Goal: Information Seeking & Learning: Learn about a topic

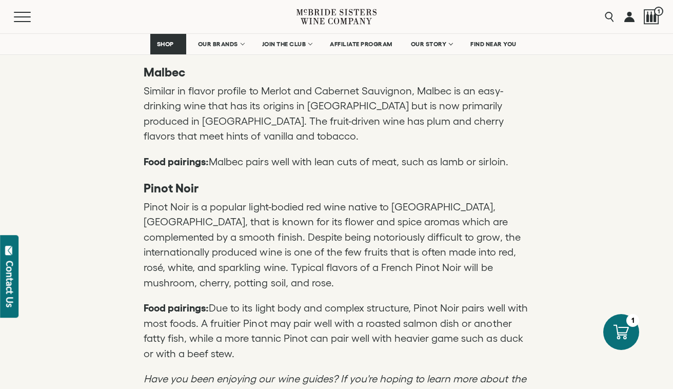
scroll to position [2331, 0]
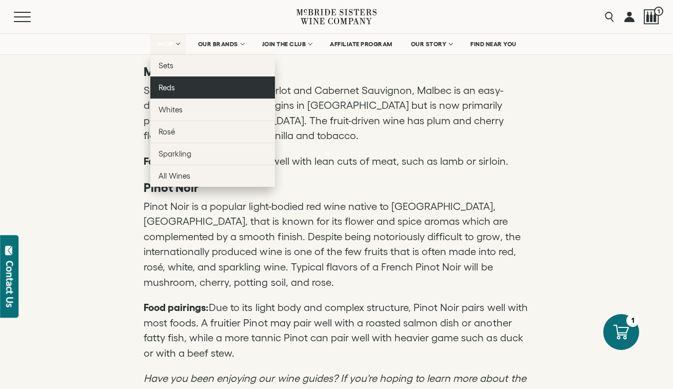
click at [176, 90] on link "Reds" at bounding box center [212, 87] width 125 height 22
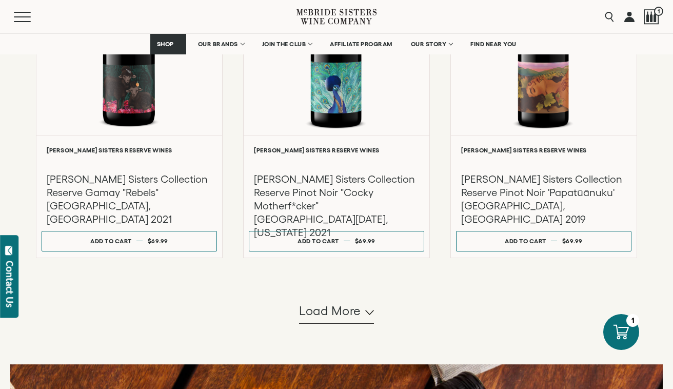
scroll to position [941, 0]
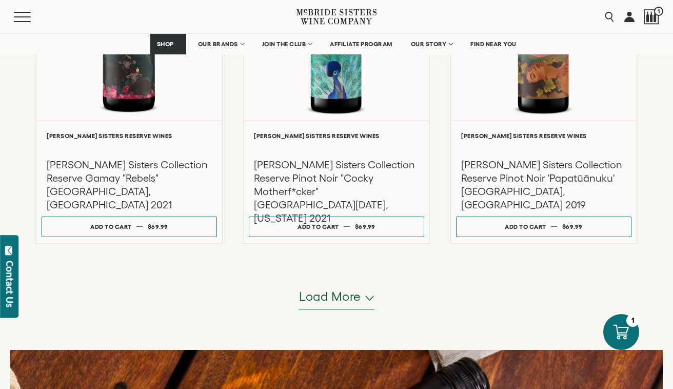
click at [330, 302] on span "Load more" at bounding box center [330, 296] width 62 height 17
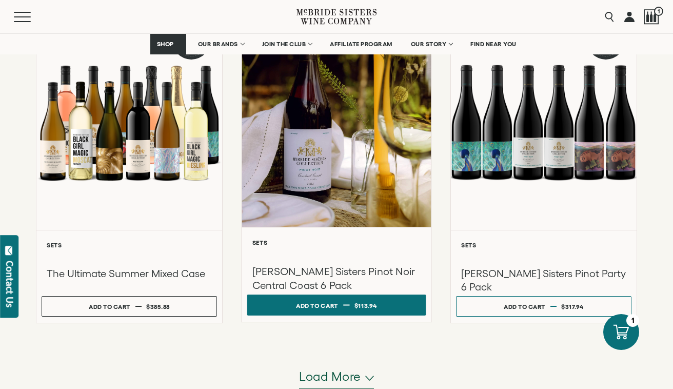
scroll to position [1871, 0]
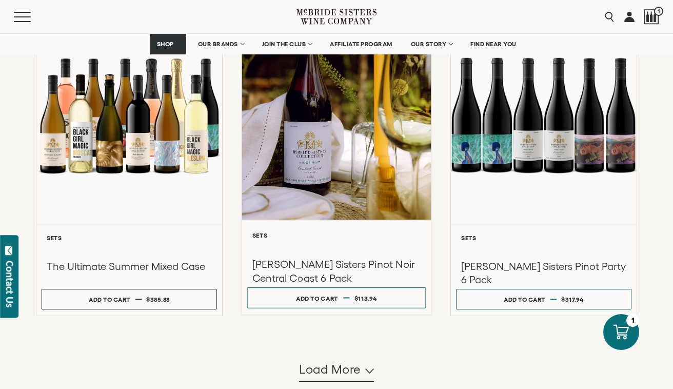
click at [331, 185] on div at bounding box center [336, 110] width 189 height 218
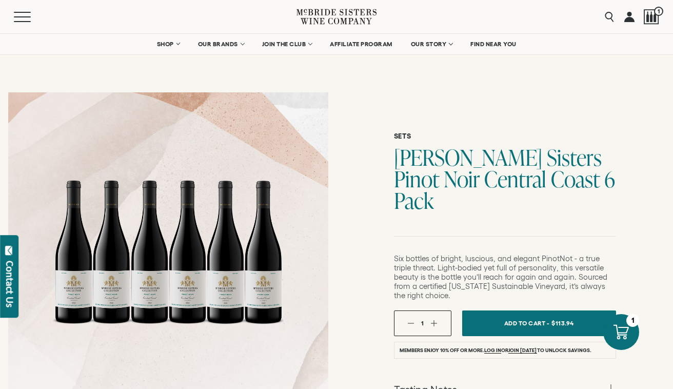
click at [453, 221] on form "Sets McBride Sisters Pinot Noir Central Coast 6 Pack 1" at bounding box center [505, 345] width 222 height 434
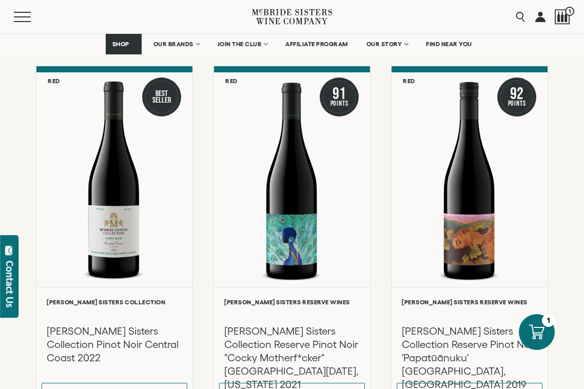
scroll to position [736, 0]
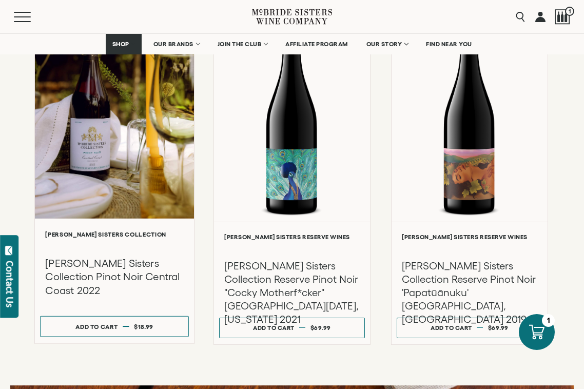
click at [84, 194] on div at bounding box center [114, 109] width 159 height 218
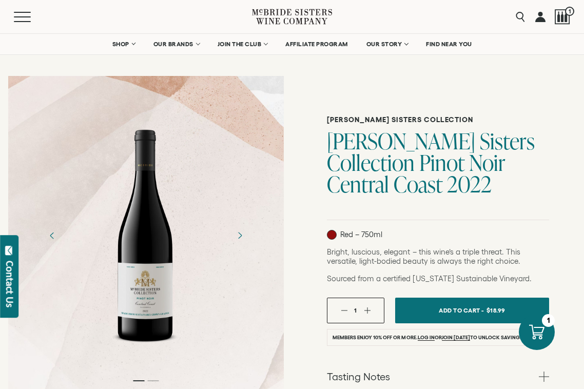
scroll to position [23, 0]
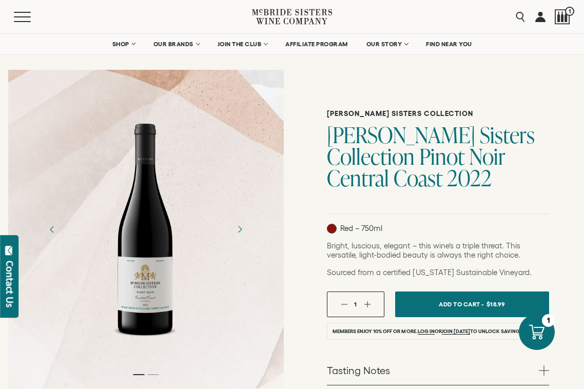
click at [468, 255] on p "Bright, luscious, elegant – this wine’s a triple threat. This versatile, light-…" at bounding box center [438, 250] width 222 height 18
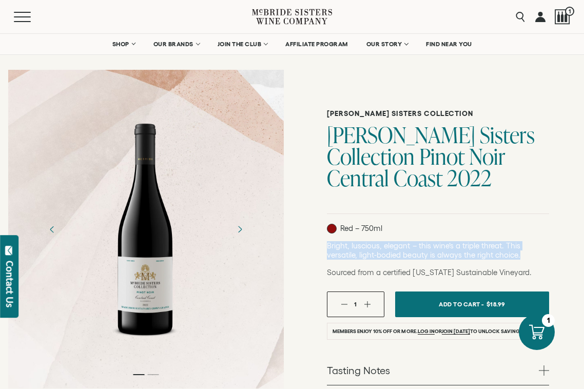
drag, startPoint x: 527, startPoint y: 256, endPoint x: 317, endPoint y: 248, distance: 209.4
click at [317, 248] on div "McBride Sisters Collection McBride Sisters Collection Pinot Noir Central Coast …" at bounding box center [438, 324] width 292 height 525
copy p "Bright, luscious, elegant – this wine’s a triple threat. This versatile, light-…"
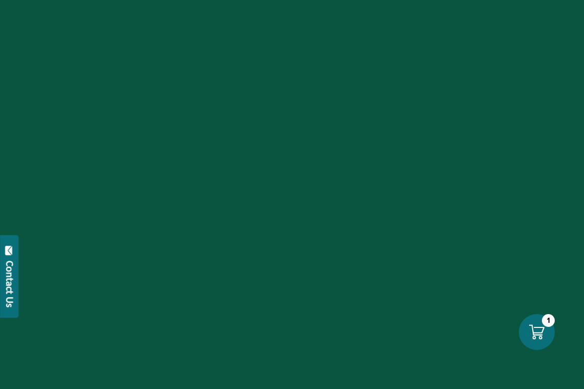
scroll to position [736, 0]
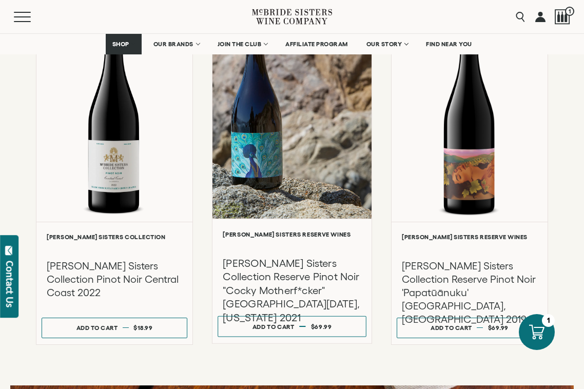
click at [283, 240] on div at bounding box center [292, 246] width 138 height 12
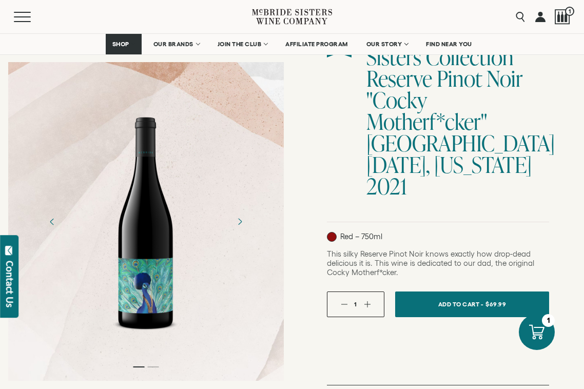
scroll to position [131, 0]
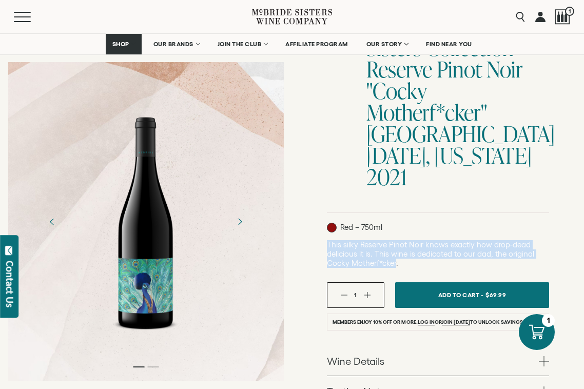
drag, startPoint x: 396, startPoint y: 239, endPoint x: 326, endPoint y: 225, distance: 71.6
click at [326, 225] on div "McBride Sisters Reserve Wines McBride Sisters Collection Reserve Pinot Noir "Co…" at bounding box center [438, 280] width 292 height 655
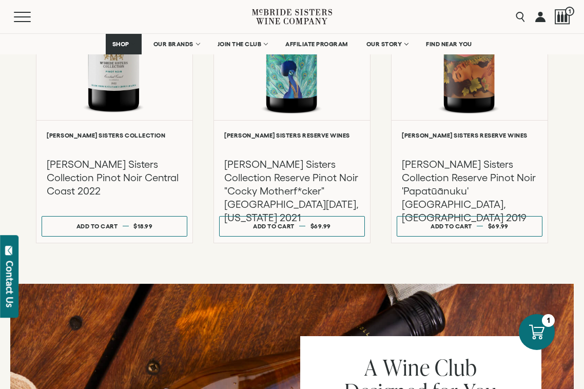
scroll to position [821, 0]
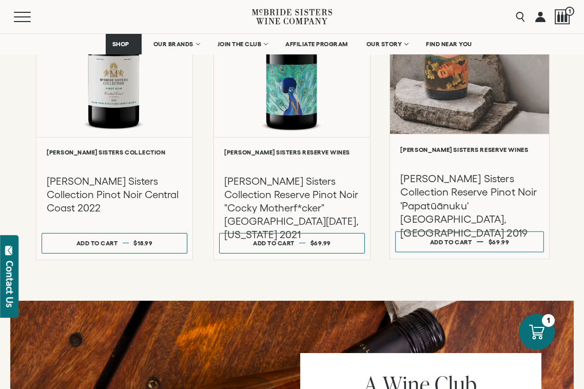
click at [480, 107] on div at bounding box center [469, 24] width 159 height 218
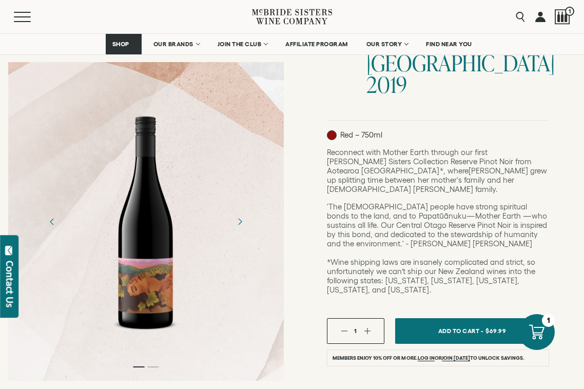
scroll to position [217, 0]
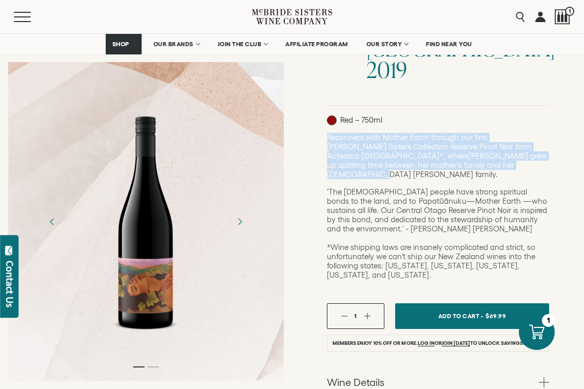
drag, startPoint x: 460, startPoint y: 144, endPoint x: 313, endPoint y: 115, distance: 149.5
click at [313, 115] on div "[PERSON_NAME] Sisters Reserve Wines [PERSON_NAME] Sisters Collection Reserve Pi…" at bounding box center [438, 248] width 292 height 762
copy span "Reconnect with Mother Earth through our first [PERSON_NAME] Sisters Collection …"
